Goal: Task Accomplishment & Management: Manage account settings

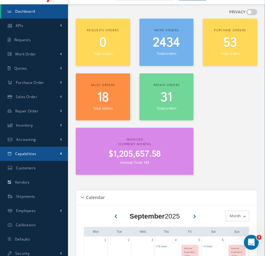
scroll to position [28, 0]
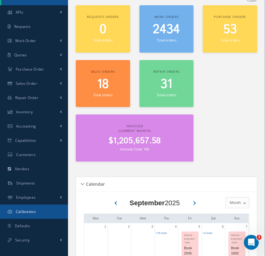
click at [37, 211] on link "Calibration" at bounding box center [34, 212] width 68 height 14
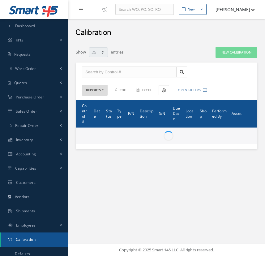
select select "25"
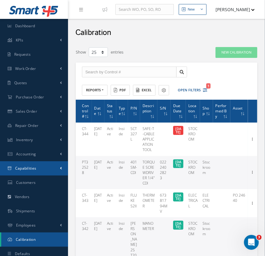
click at [50, 167] on link "Capabilities" at bounding box center [34, 168] width 68 height 14
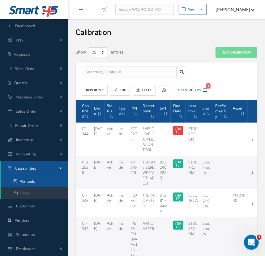
click at [51, 184] on link "Manuals" at bounding box center [34, 182] width 67 height 12
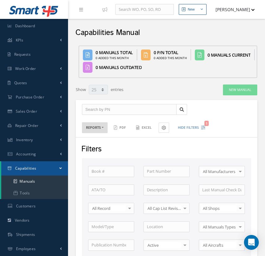
select select "25"
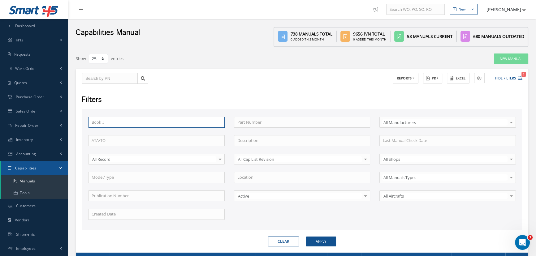
click at [199, 125] on input "text" at bounding box center [156, 122] width 137 height 11
type input "1"
type input "1333"
click at [265, 237] on button "Apply" at bounding box center [321, 242] width 30 height 10
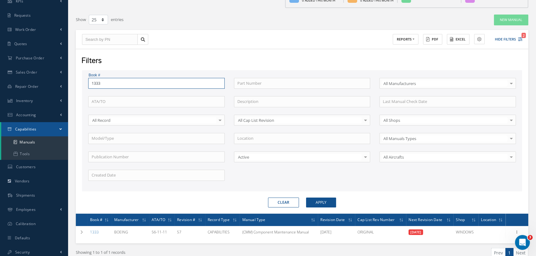
scroll to position [68, 0]
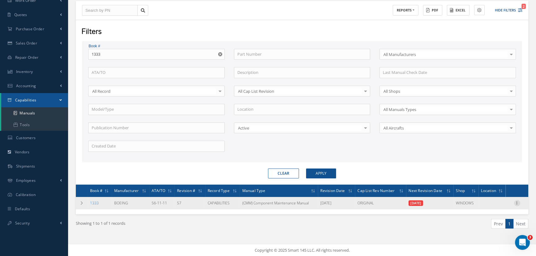
click at [265, 202] on icon at bounding box center [517, 202] width 6 height 5
click at [265, 213] on link "Edit" at bounding box center [488, 215] width 49 height 8
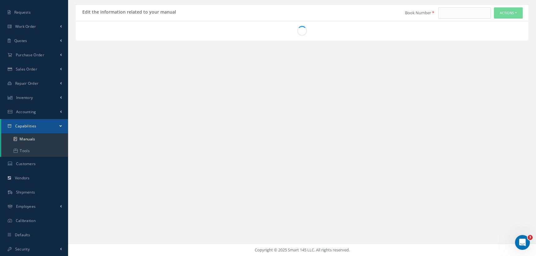
type input "1333"
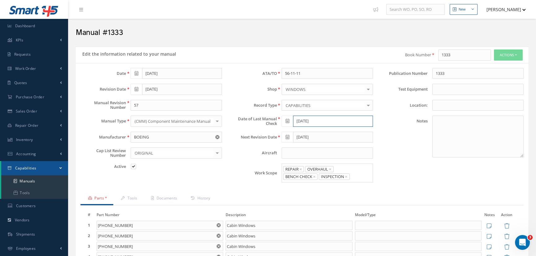
click at [324, 121] on input "[DATE]" at bounding box center [333, 121] width 80 height 11
click at [344, 132] on th "»" at bounding box center [341, 131] width 9 height 9
click at [337, 130] on th "[DATE]" at bounding box center [314, 131] width 46 height 9
click at [287, 186] on span "Sep" at bounding box center [290, 182] width 14 height 17
click at [293, 178] on td "22" at bounding box center [295, 177] width 9 height 9
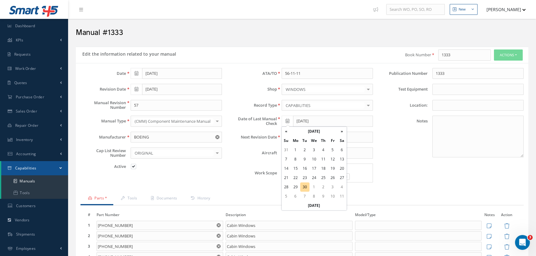
type input "[DATE]"
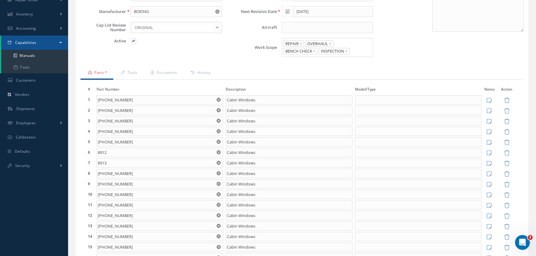
scroll to position [141, 0]
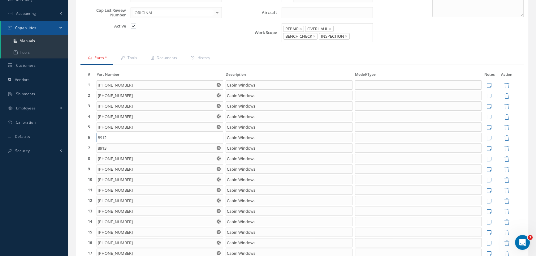
click at [134, 133] on input "8912" at bounding box center [160, 137] width 127 height 9
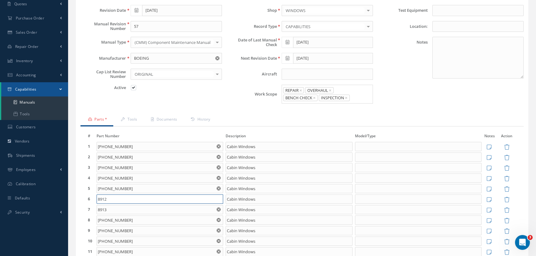
scroll to position [28, 0]
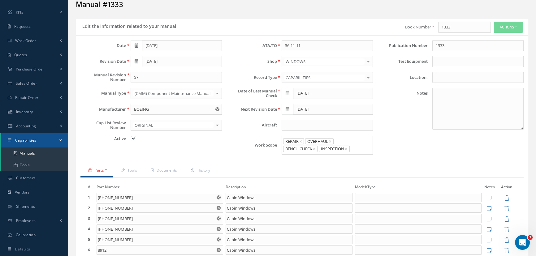
click at [225, 149] on div "Date [DATE] Revision Date [DATE] Manual Revision Number 57 Manual Type (CMM) Co…" at bounding box center [151, 99] width 151 height 119
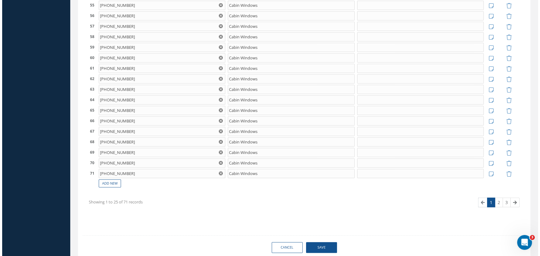
scroll to position [814, 0]
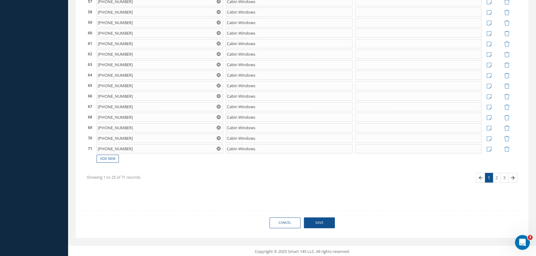
click at [333, 222] on span "Save" at bounding box center [319, 223] width 31 height 11
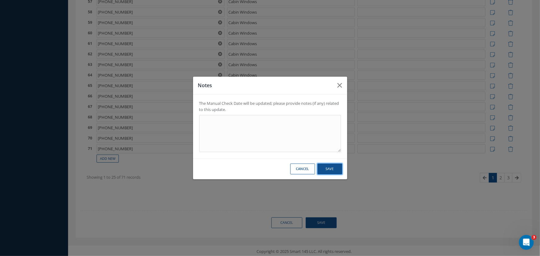
click at [324, 171] on button "Save" at bounding box center [330, 169] width 25 height 11
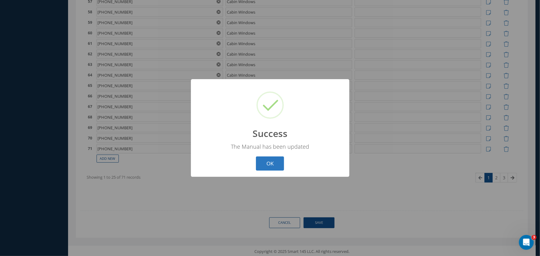
click at [274, 169] on button "OK" at bounding box center [270, 164] width 28 height 15
select select "25"
